Goal: Information Seeking & Learning: Learn about a topic

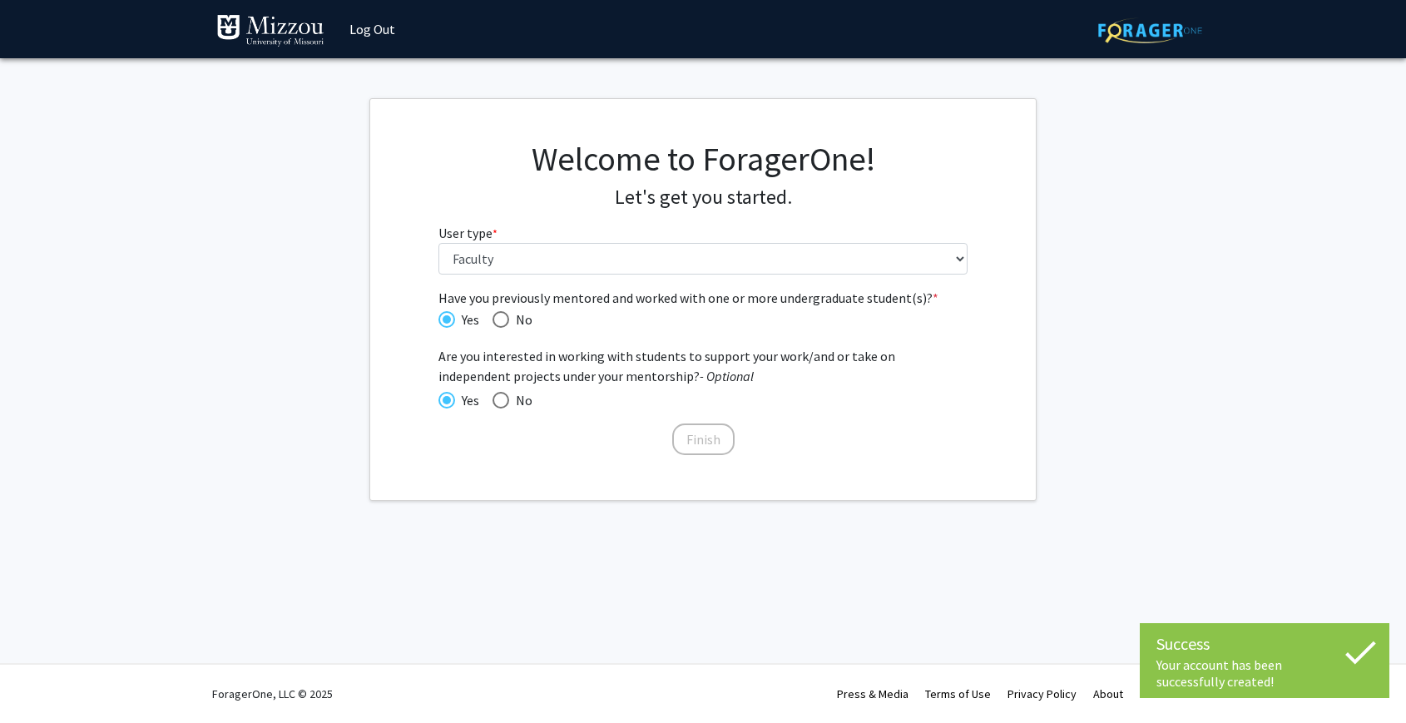
select select "5: faculty"
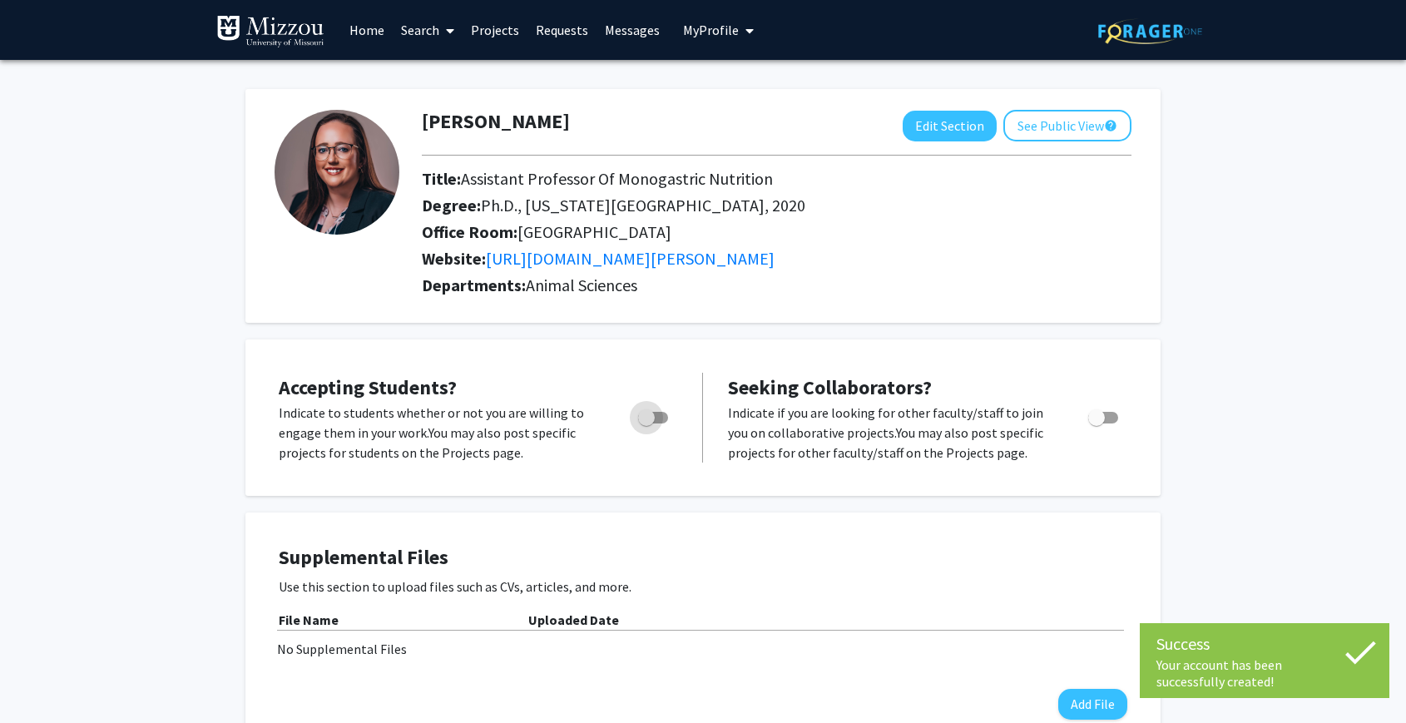
click at [637, 418] on label "Toggle" at bounding box center [650, 418] width 37 height 20
click at [646, 424] on input "Would you like to permit student requests?" at bounding box center [646, 424] width 1 height 1
checkbox input "true"
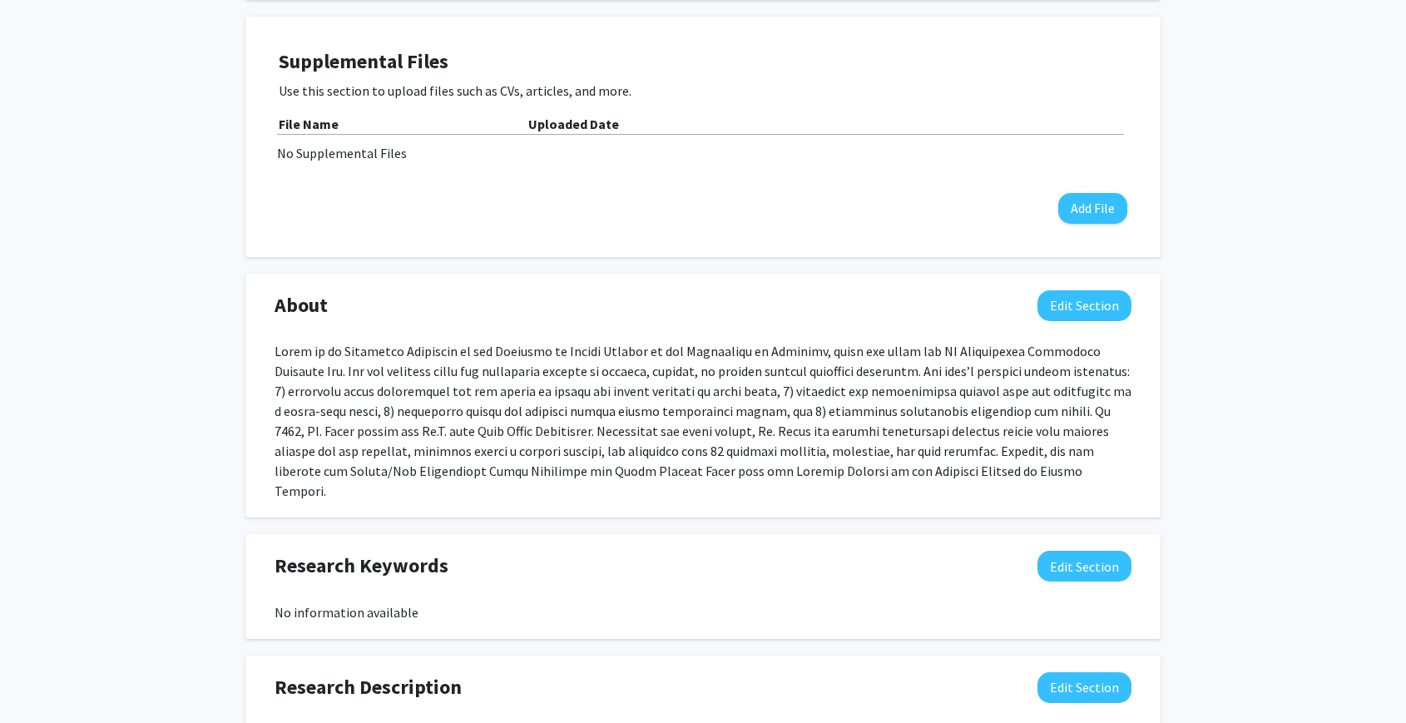
scroll to position [504, 0]
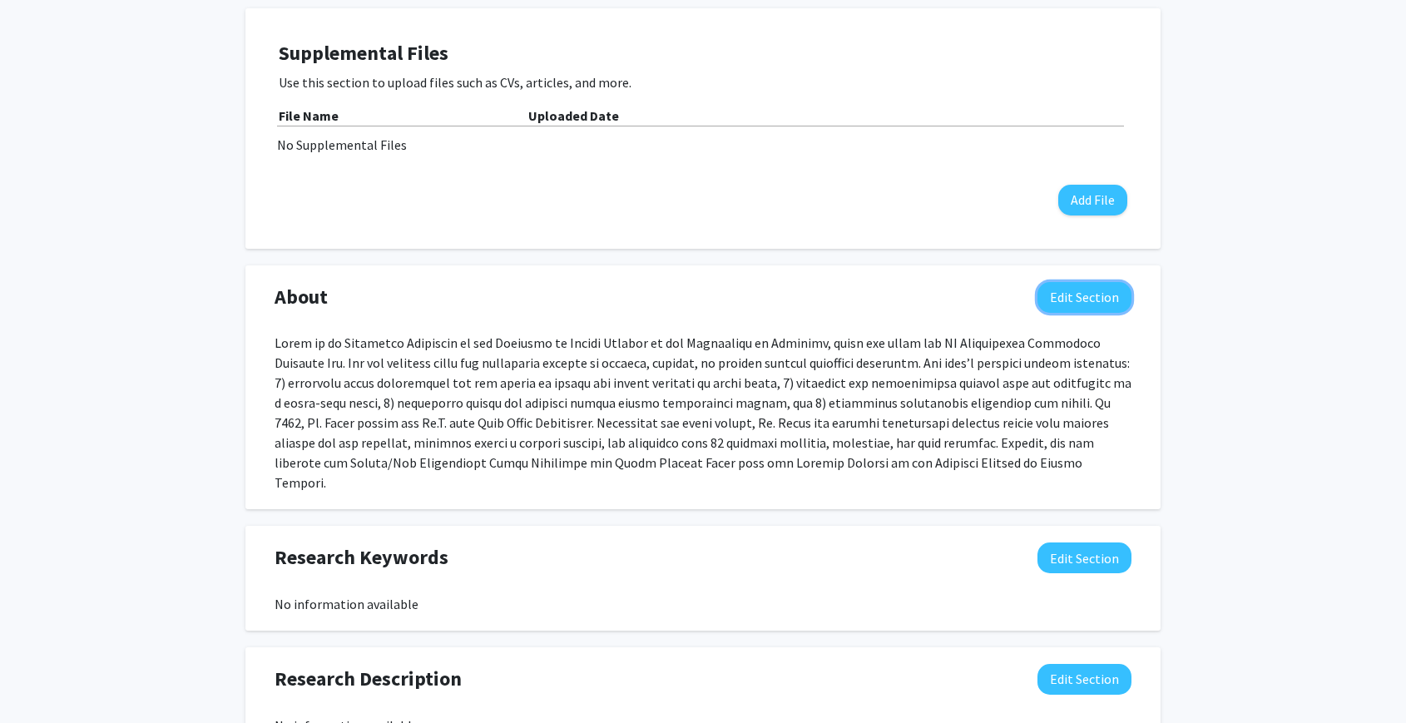
click at [1087, 303] on button "Edit Section" at bounding box center [1085, 297] width 94 height 31
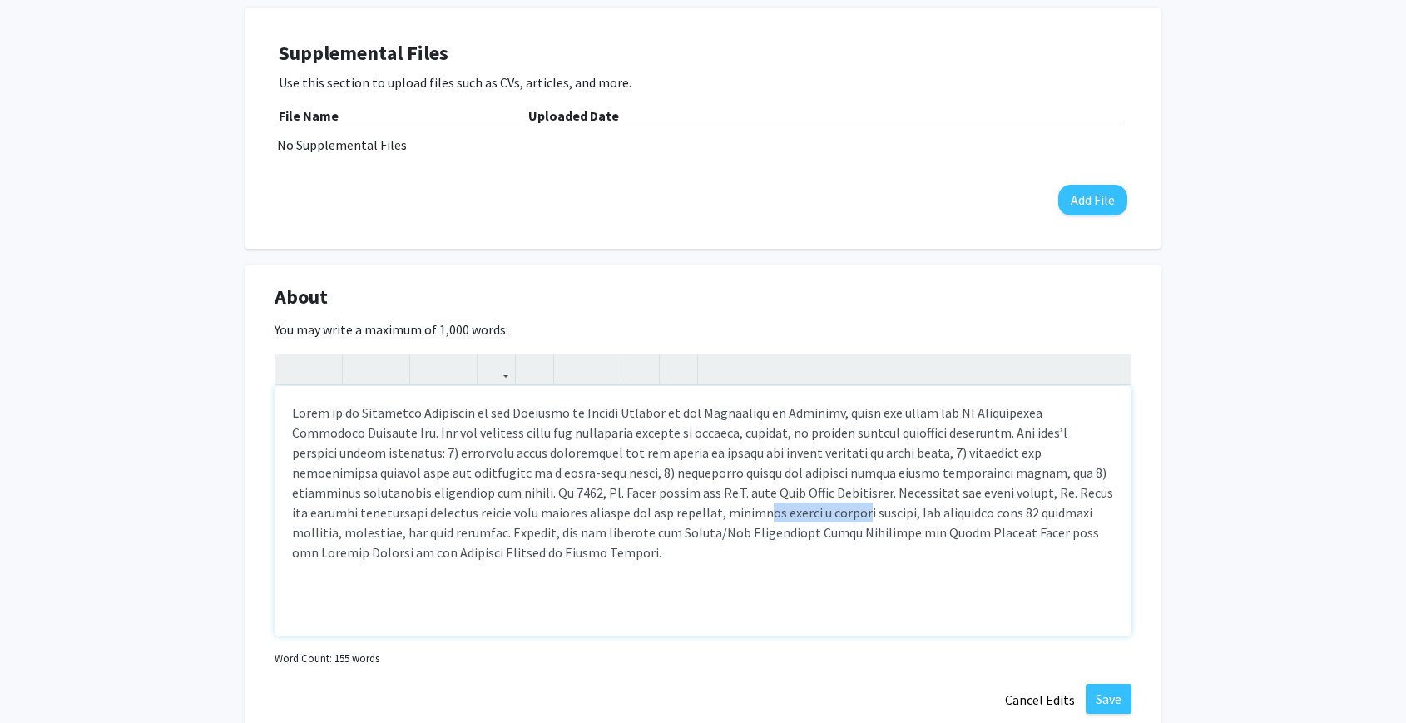
drag, startPoint x: 660, startPoint y: 514, endPoint x: 612, endPoint y: 513, distance: 47.4
click at [583, 513] on div "Note to users with screen readers: Please deactivate our accessibility plugin f…" at bounding box center [702, 511] width 855 height 250
click at [645, 516] on div "Note to users with screen readers: Please deactivate our accessibility plugin f…" at bounding box center [702, 511] width 855 height 250
click at [635, 515] on div "Note to users with screen readers: Please deactivate our accessibility plugin f…" at bounding box center [702, 511] width 855 height 250
drag, startPoint x: 618, startPoint y: 515, endPoint x: 595, endPoint y: 514, distance: 23.3
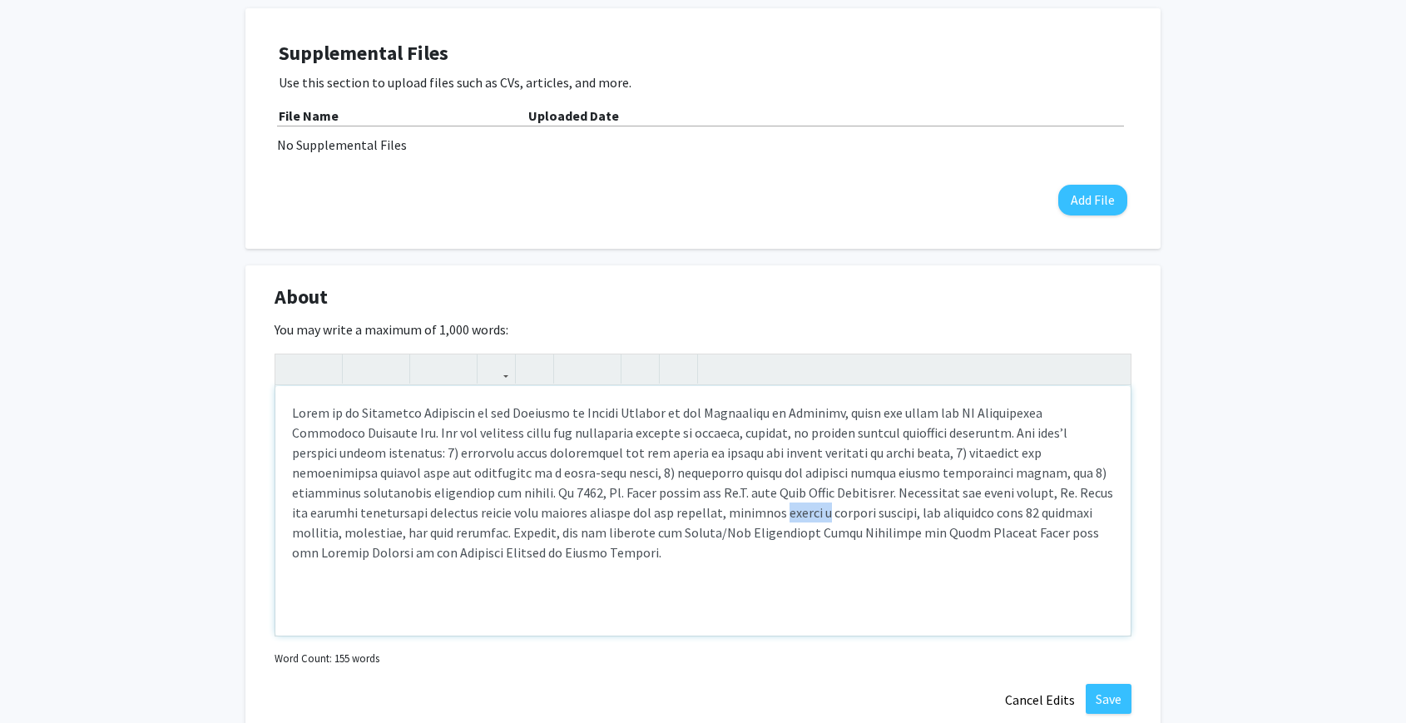
click at [589, 514] on div "Note to users with screen readers: Please deactivate our accessibility plugin f…" at bounding box center [702, 511] width 855 height 250
click at [821, 514] on div "Note to users with screen readers: Please deactivate our accessibility plugin f…" at bounding box center [702, 510] width 855 height 250
click at [820, 514] on div "Note to users with screen readers: Please deactivate our accessibility plugin f…" at bounding box center [702, 510] width 855 height 250
click at [824, 515] on div "Note to users with screen readers: Please deactivate our accessibility plugin f…" at bounding box center [702, 510] width 855 height 250
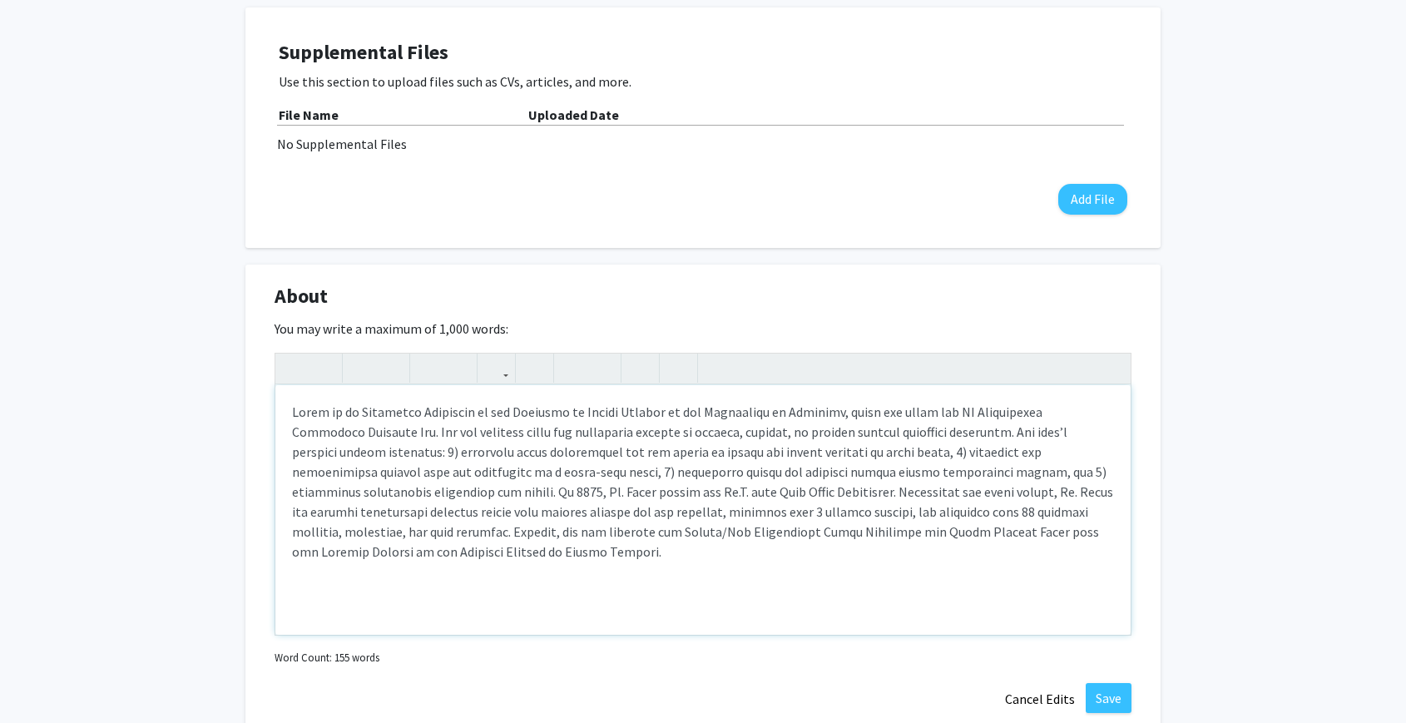
type textarea "Lorem ip do Sitametco Adipiscin el sed Doeiusmo te Incidi Utlabor et dol Magnaa…"
click at [1104, 701] on button "Save" at bounding box center [1109, 698] width 46 height 30
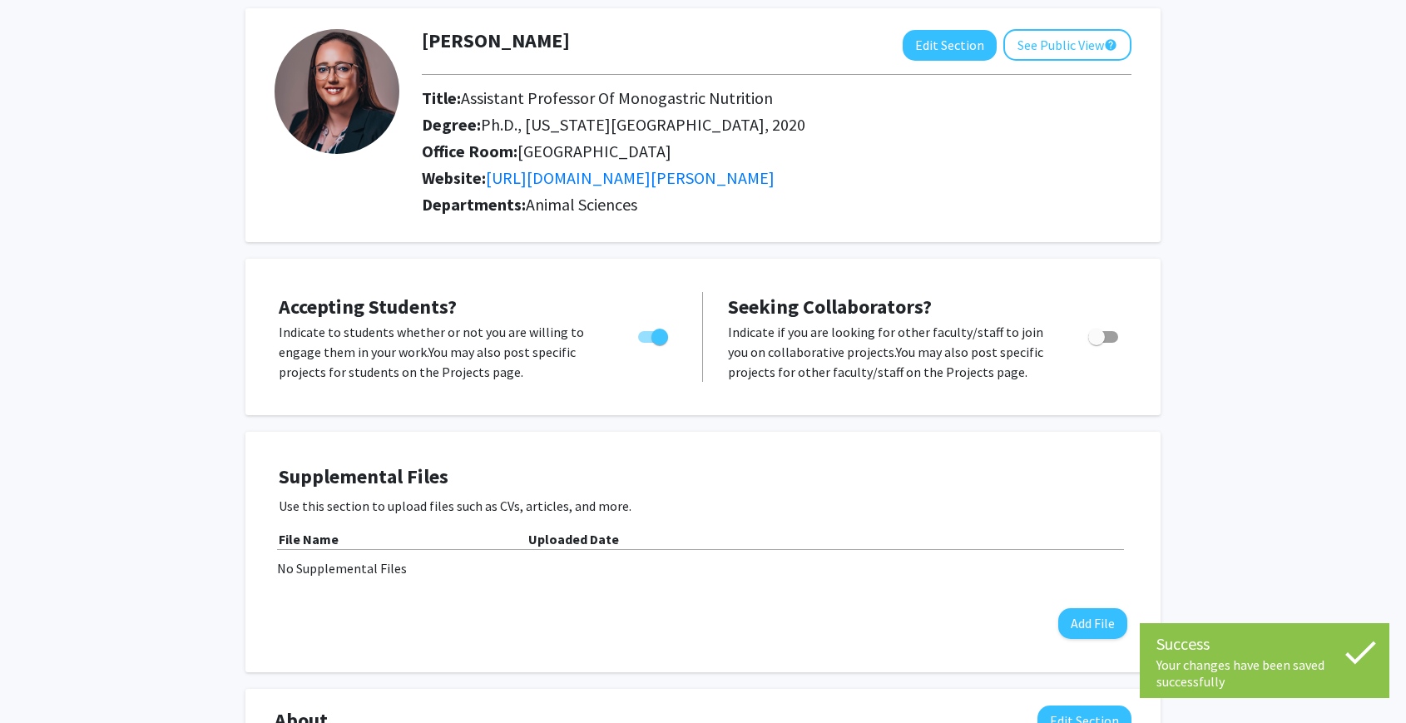
scroll to position [0, 0]
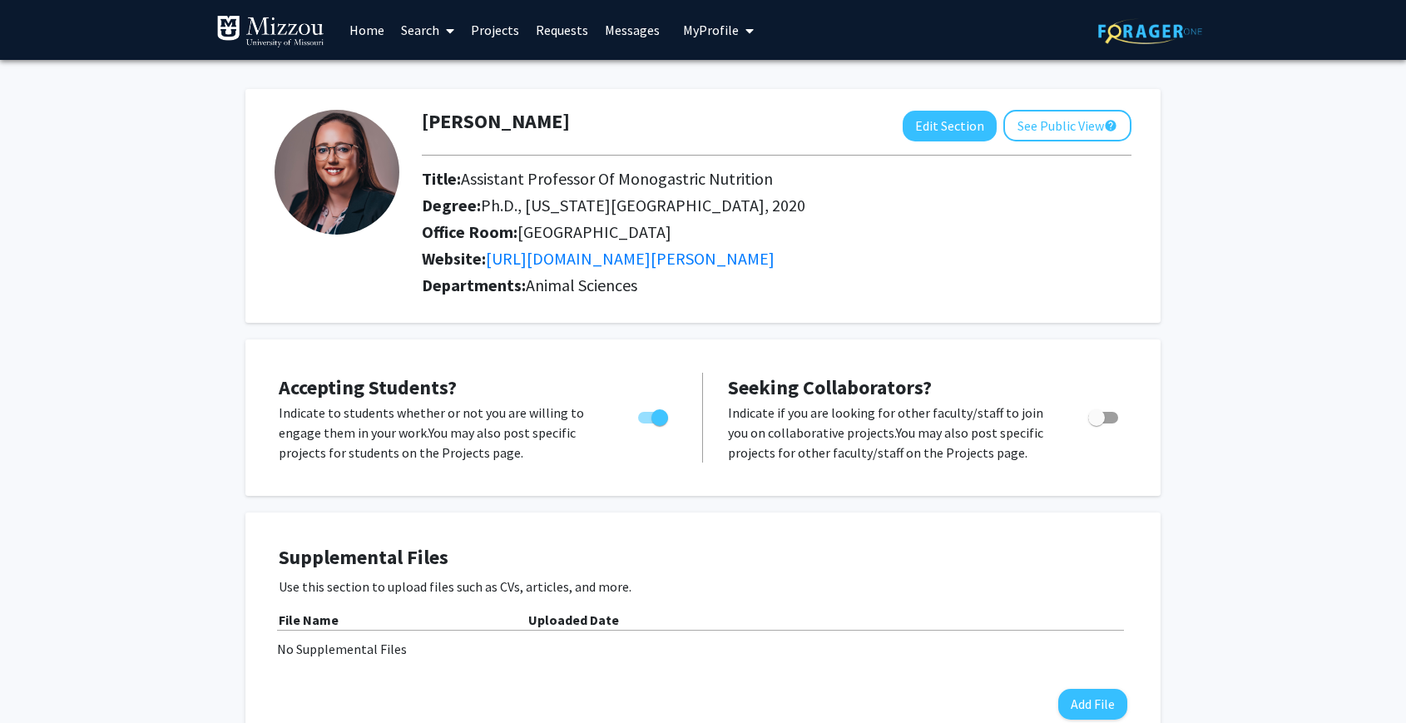
click at [427, 28] on link "Search" at bounding box center [428, 30] width 70 height 58
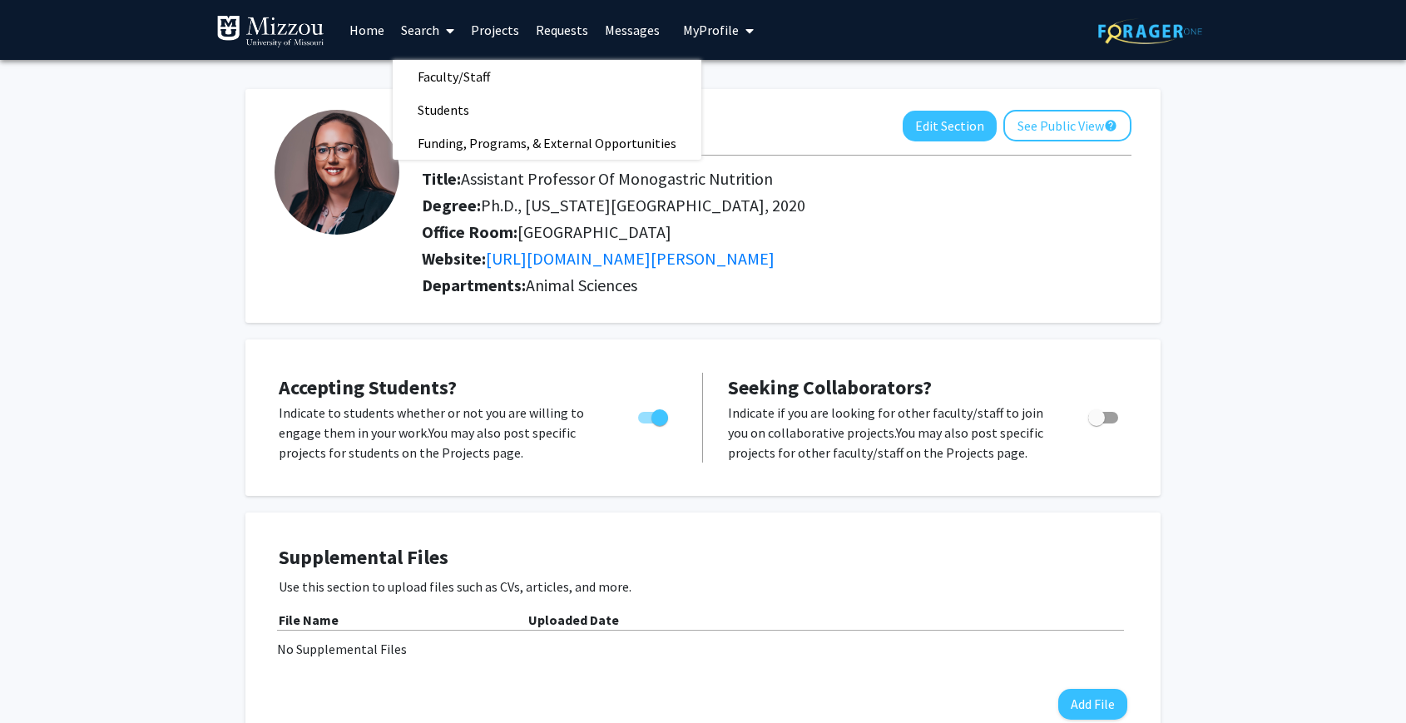
click at [486, 32] on link "Projects" at bounding box center [495, 30] width 65 height 58
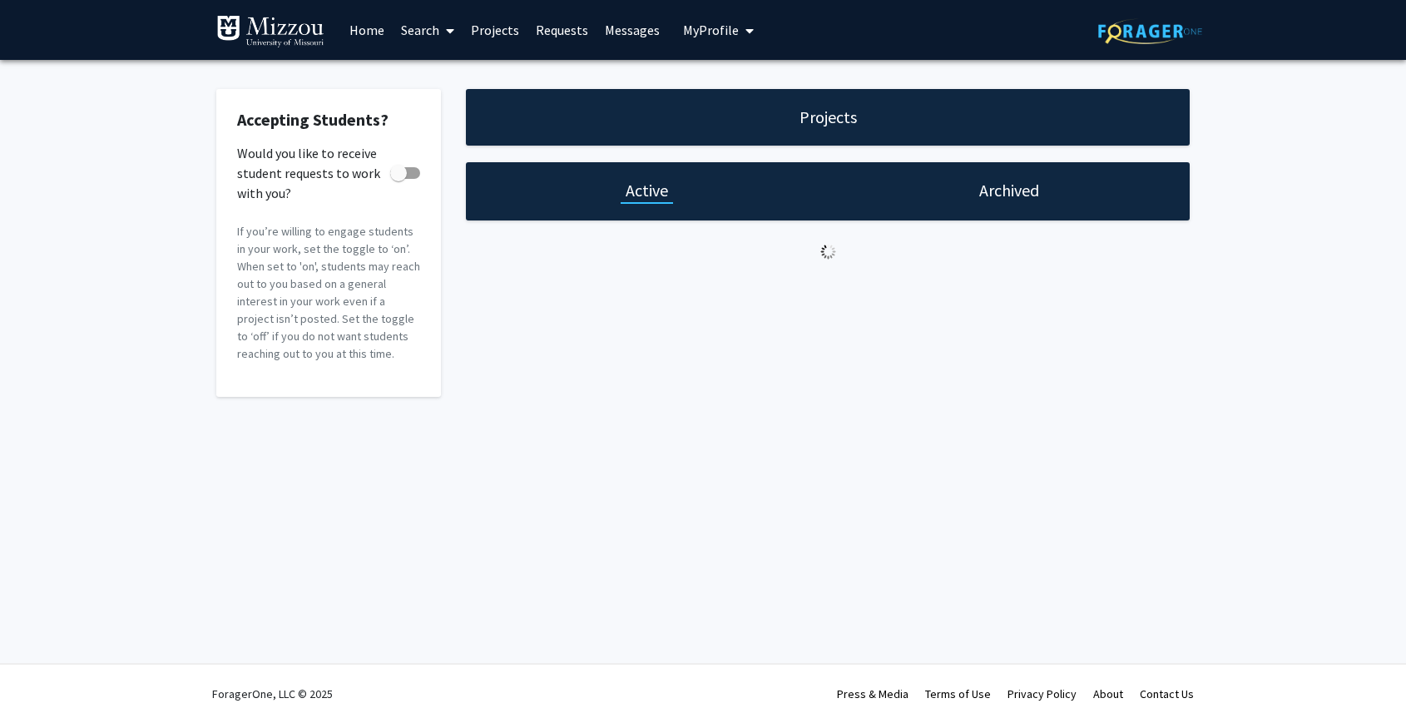
checkbox input "true"
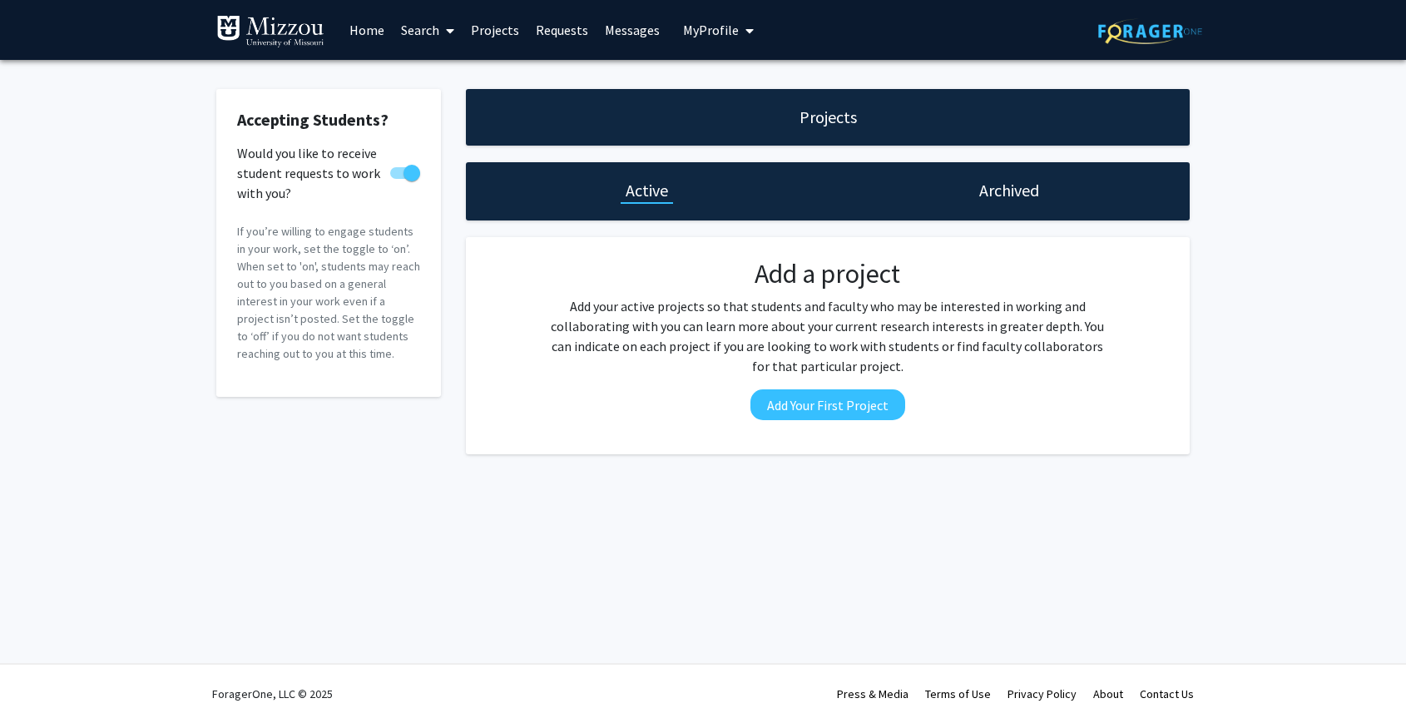
click at [530, 35] on link "Requests" at bounding box center [562, 30] width 69 height 58
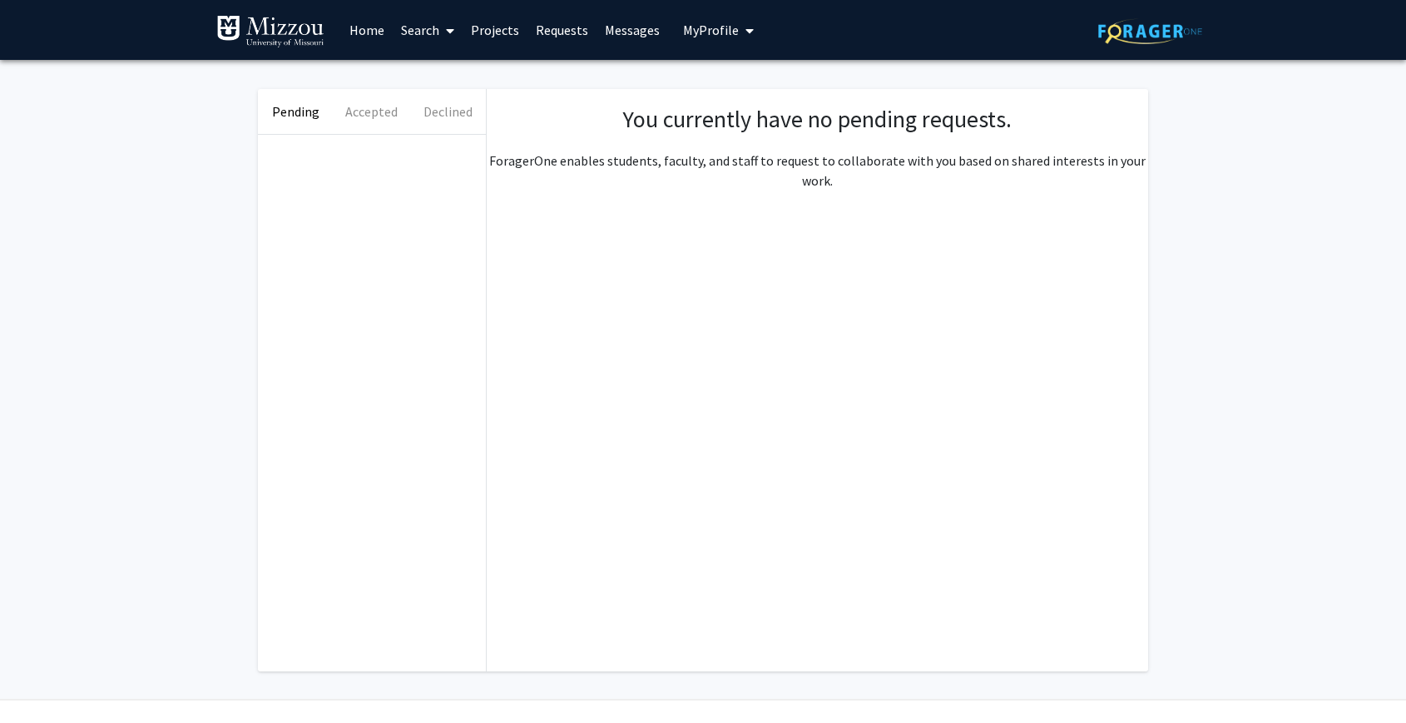
click at [626, 38] on link "Messages" at bounding box center [633, 30] width 72 height 58
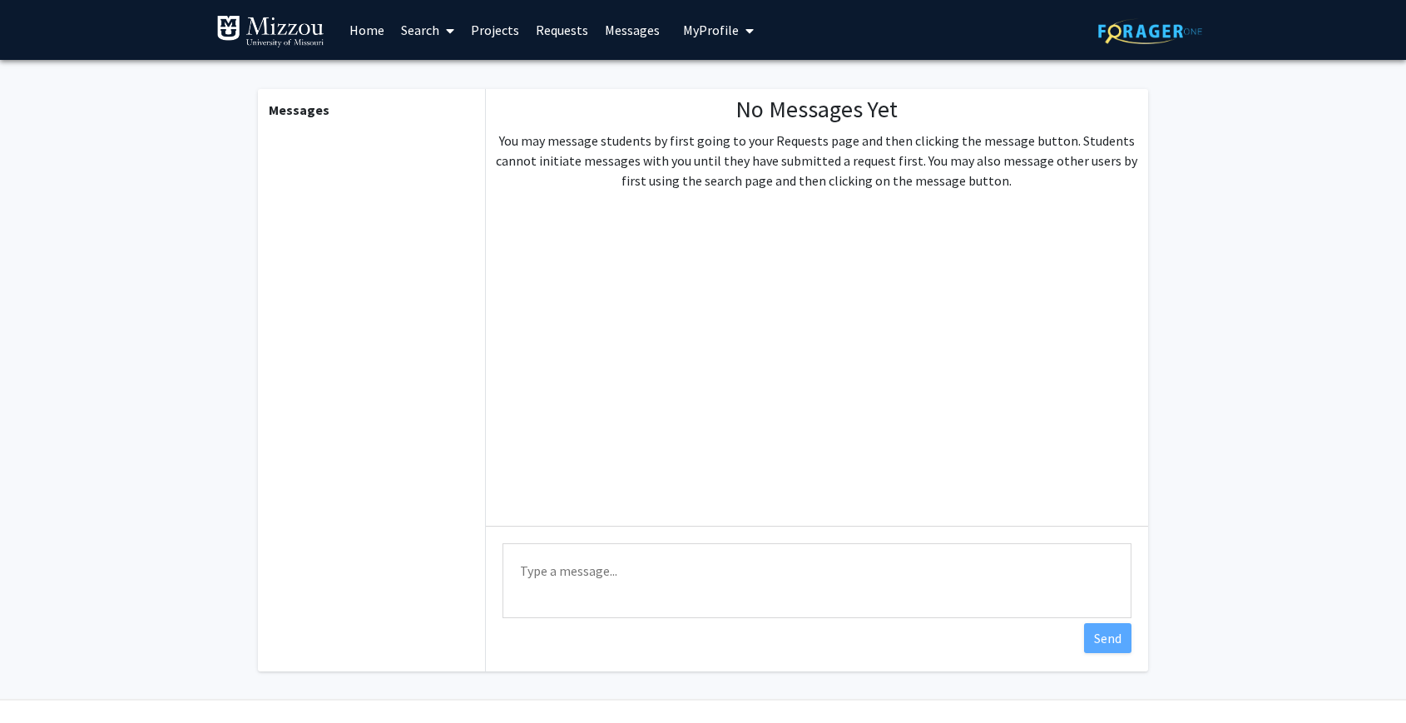
click at [701, 32] on span "My Profile" at bounding box center [711, 30] width 56 height 17
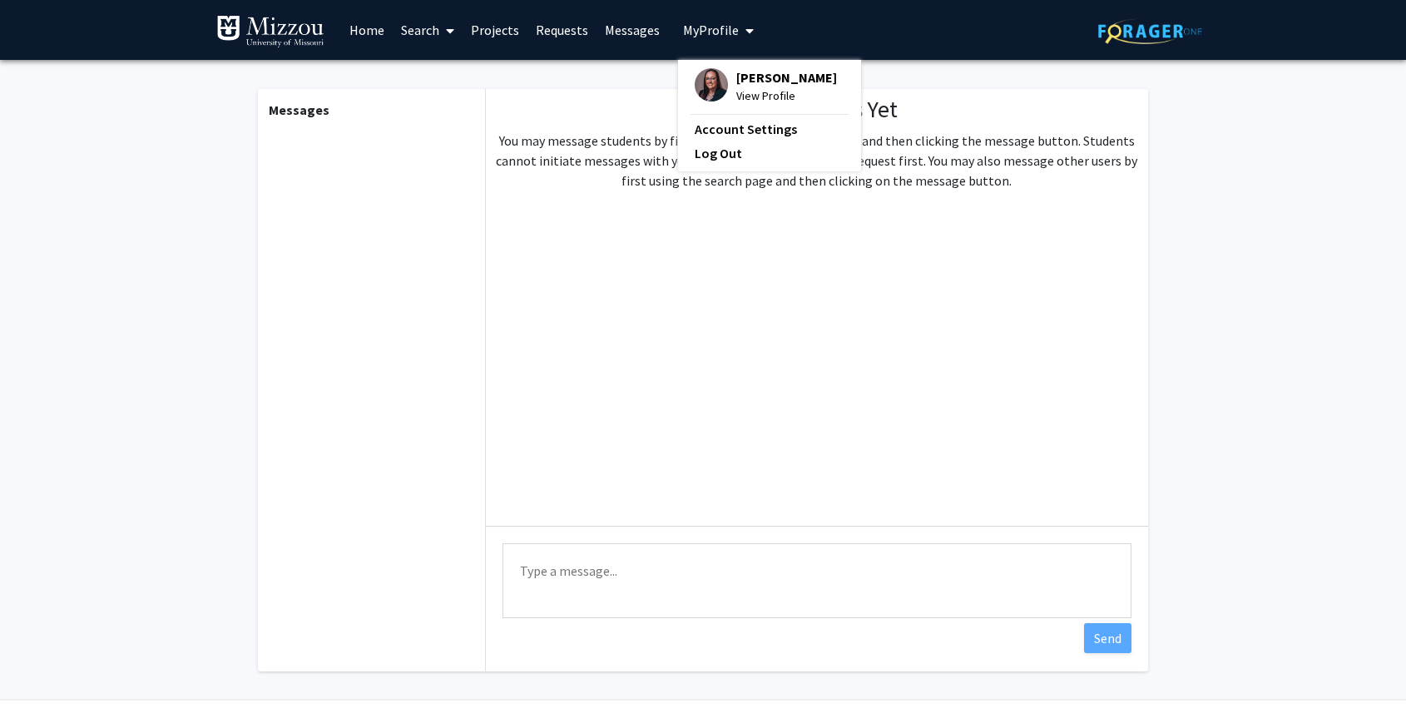
click at [373, 31] on link "Home" at bounding box center [367, 30] width 52 height 58
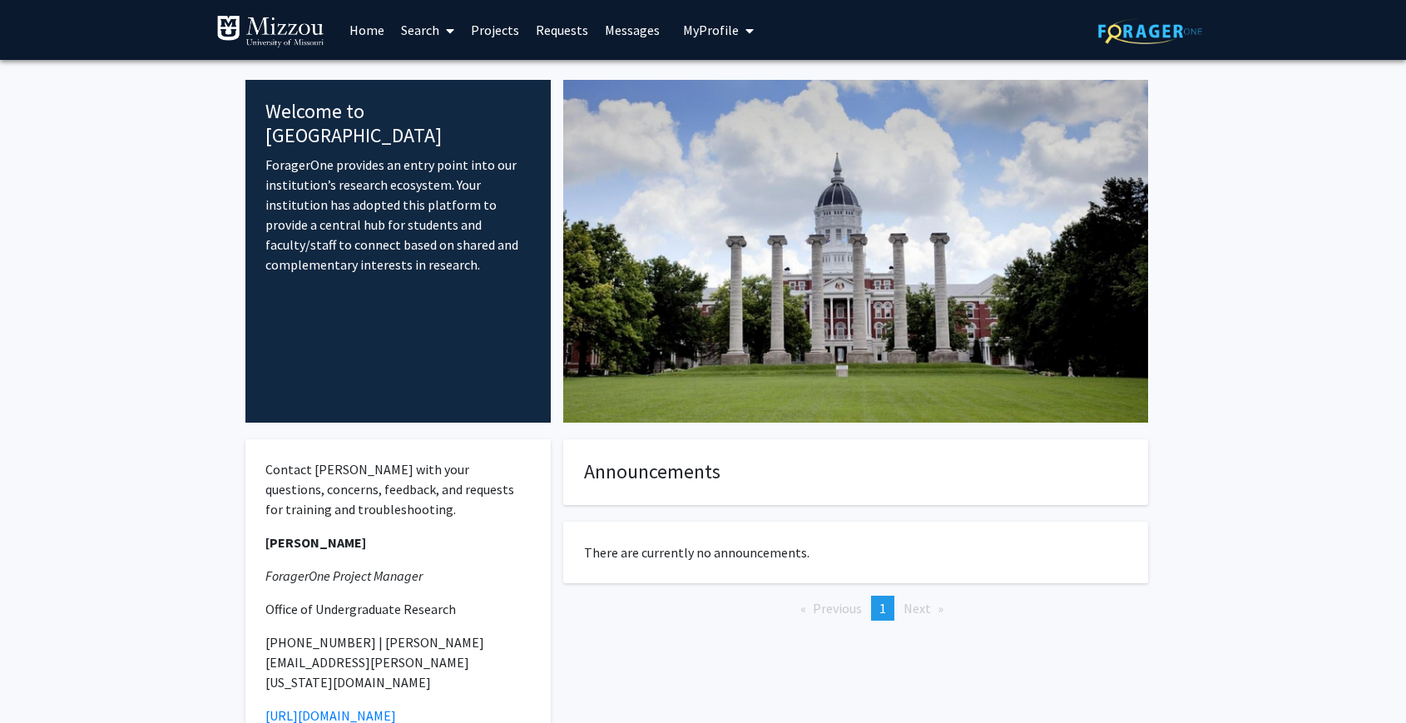
click at [443, 32] on span at bounding box center [446, 31] width 15 height 58
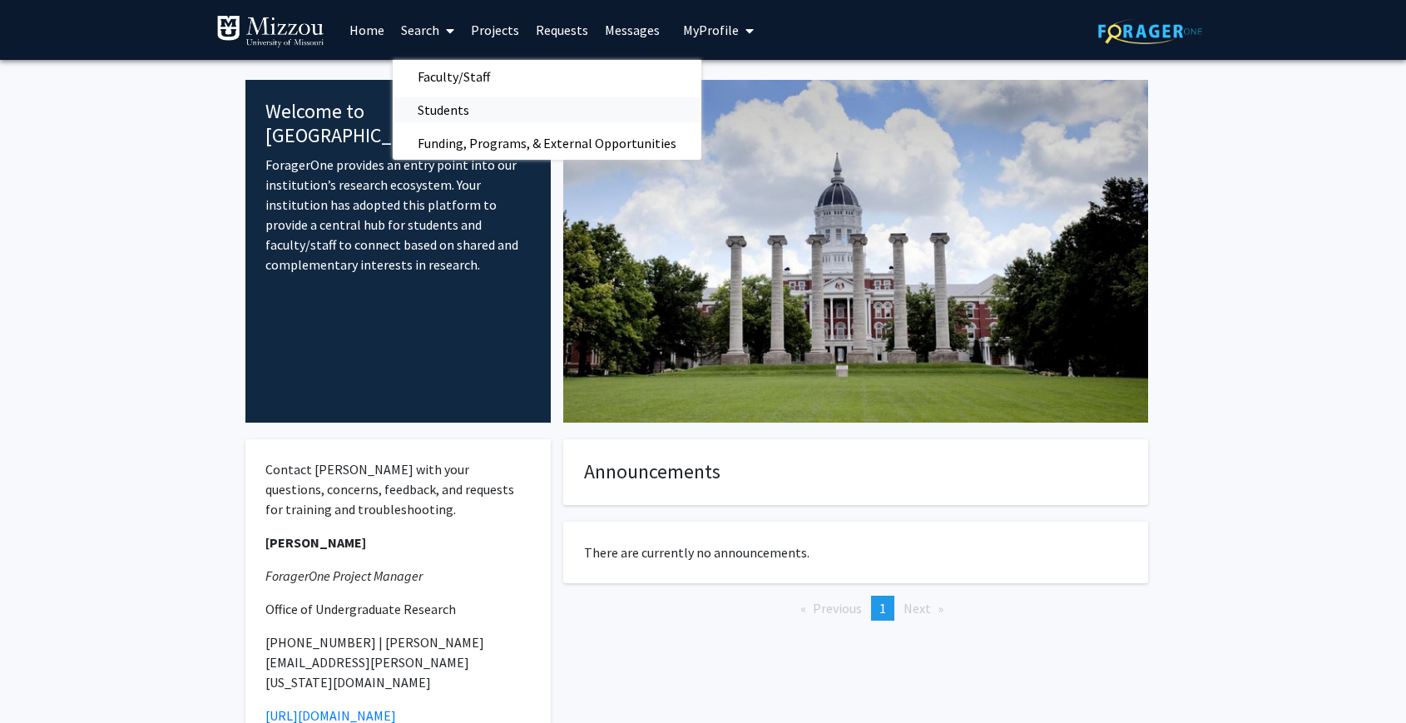
click at [441, 116] on span "Students" at bounding box center [444, 109] width 102 height 33
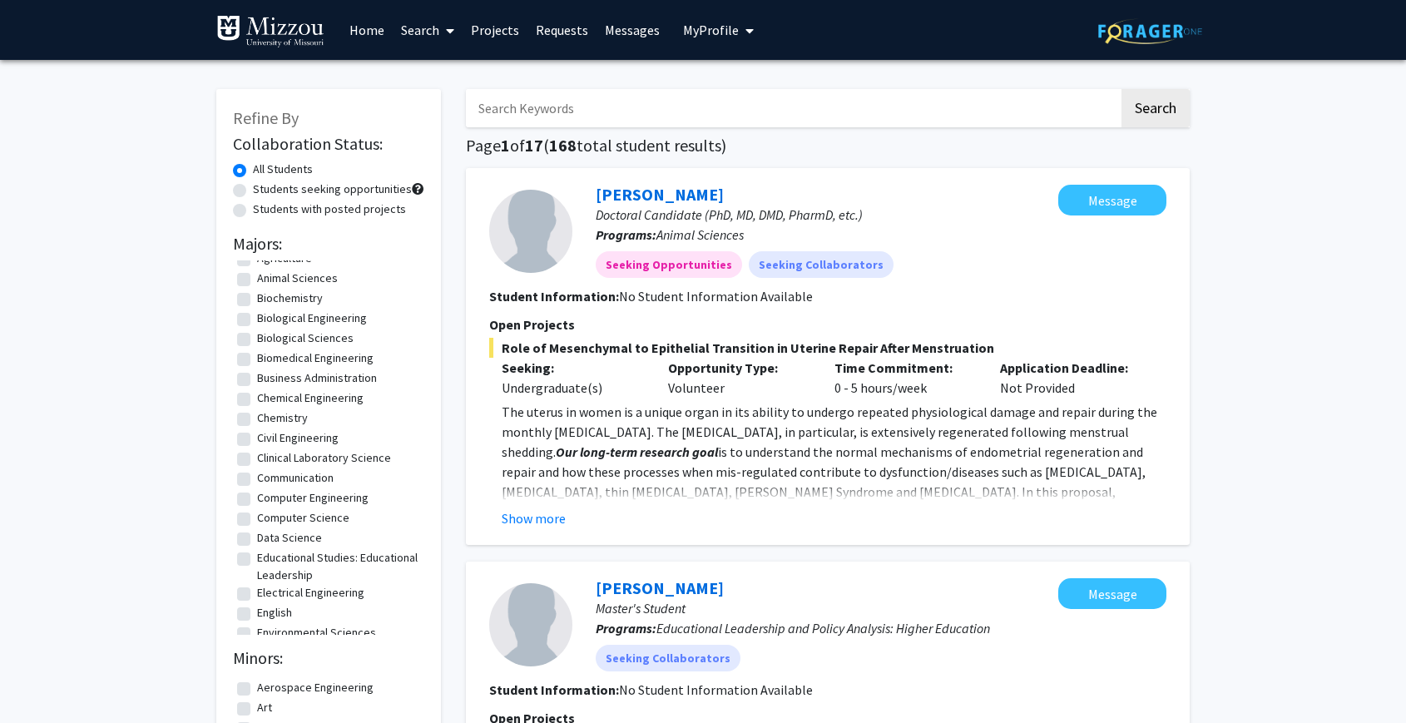
scroll to position [17, 0]
click at [253, 187] on label "Students seeking opportunities" at bounding box center [332, 189] width 159 height 17
click at [253, 187] on input "Students seeking opportunities" at bounding box center [258, 186] width 11 height 11
radio input "true"
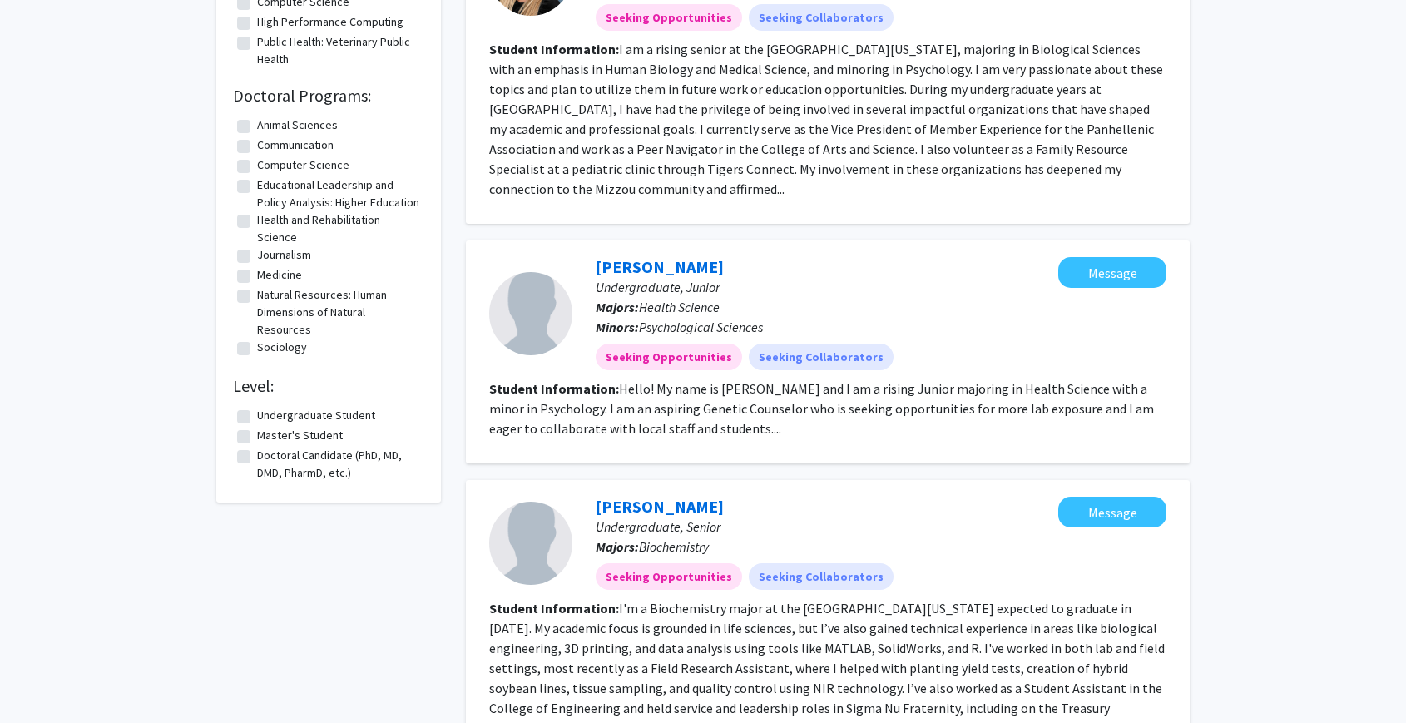
scroll to position [1144, 0]
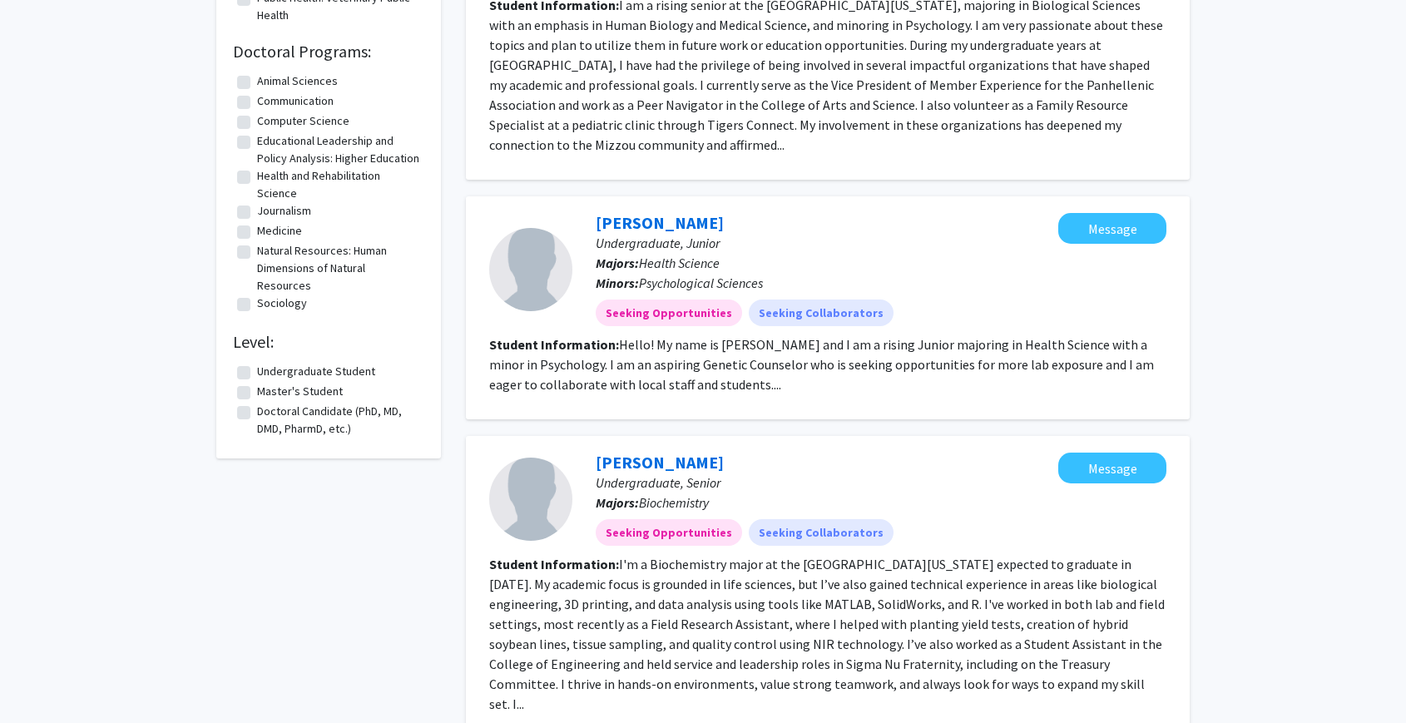
click at [257, 380] on label "Undergraduate Student" at bounding box center [316, 371] width 118 height 17
click at [257, 374] on input "Undergraduate Student" at bounding box center [262, 368] width 11 height 11
checkbox input "true"
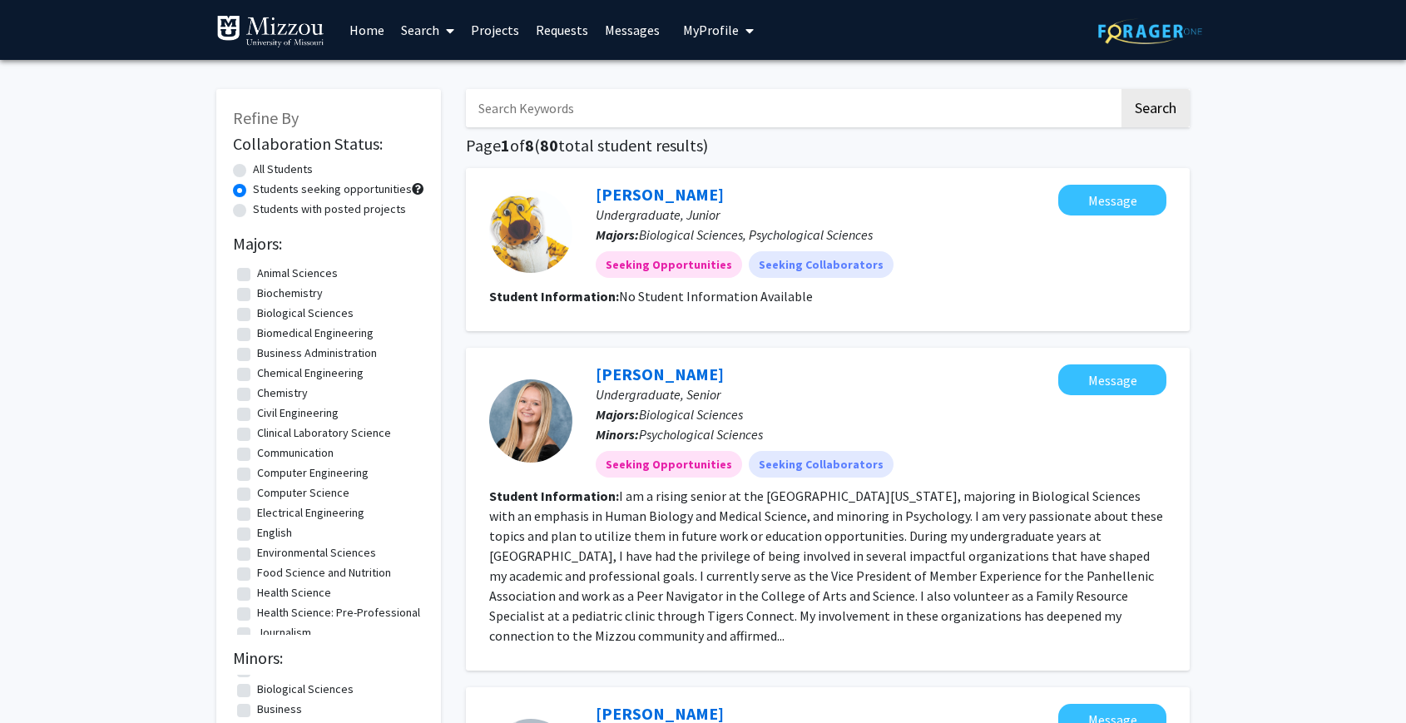
click at [257, 280] on label "Animal Sciences" at bounding box center [297, 273] width 81 height 17
click at [257, 275] on input "Animal Sciences" at bounding box center [262, 270] width 11 height 11
checkbox input "true"
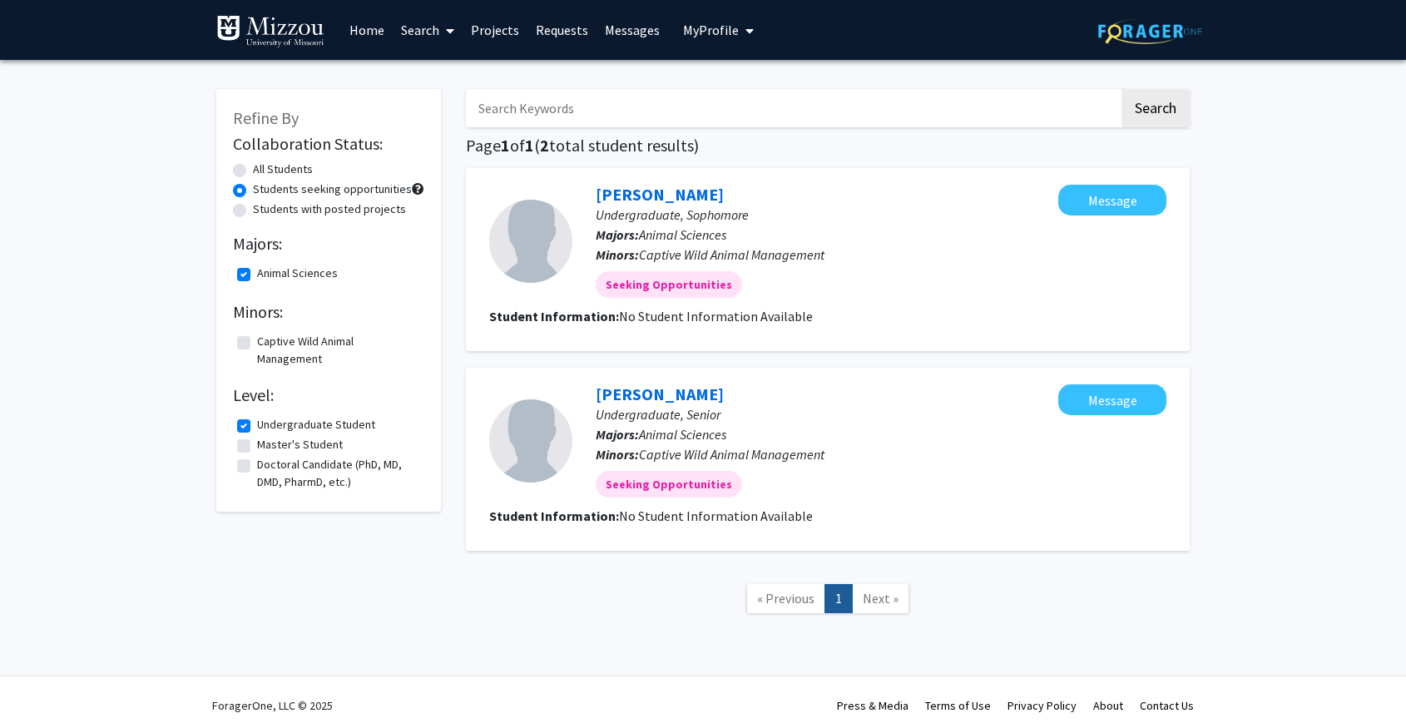
scroll to position [12, 0]
